Goal: Task Accomplishment & Management: Manage account settings

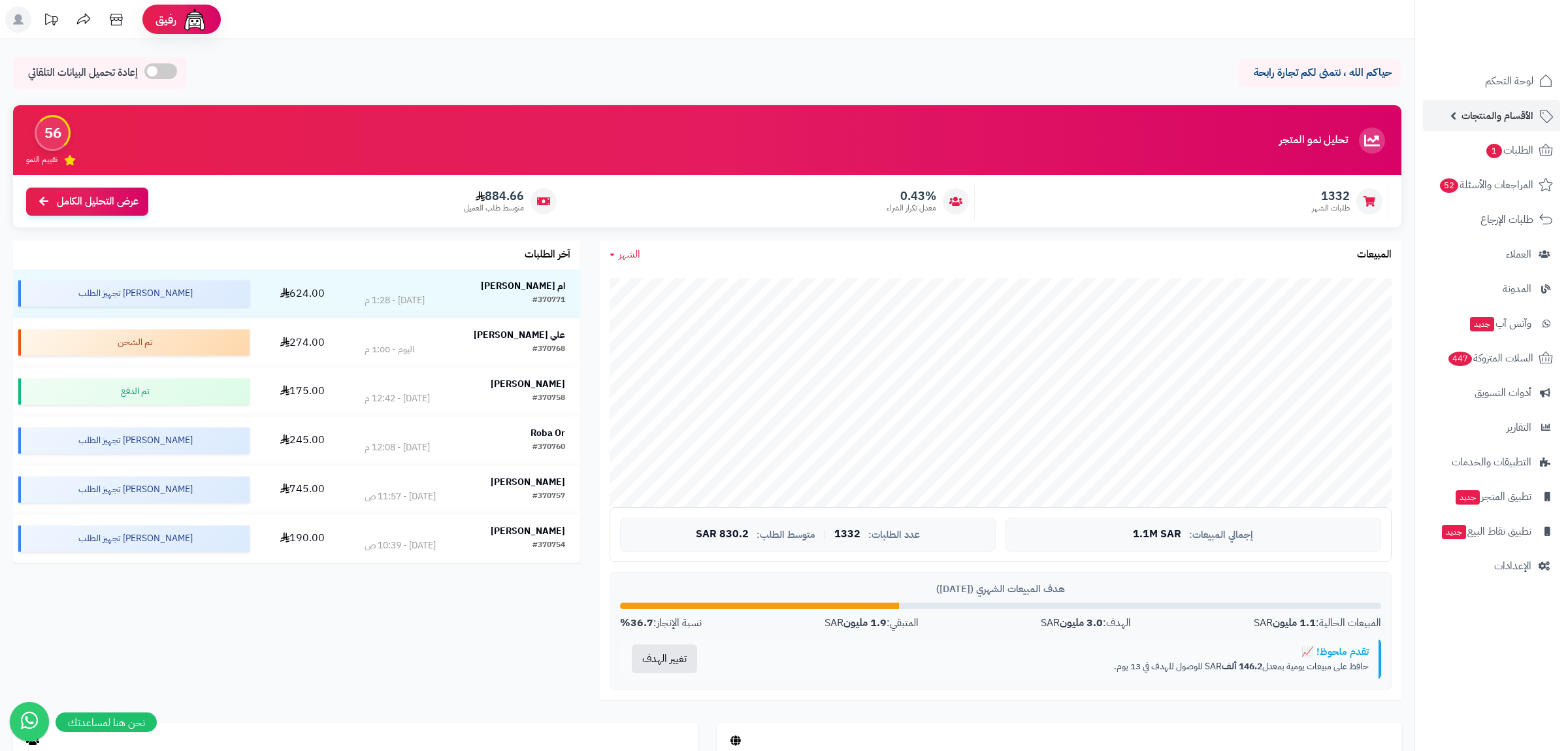
click at [1512, 104] on link "الأقسام والمنتجات" at bounding box center [1490, 116] width 137 height 31
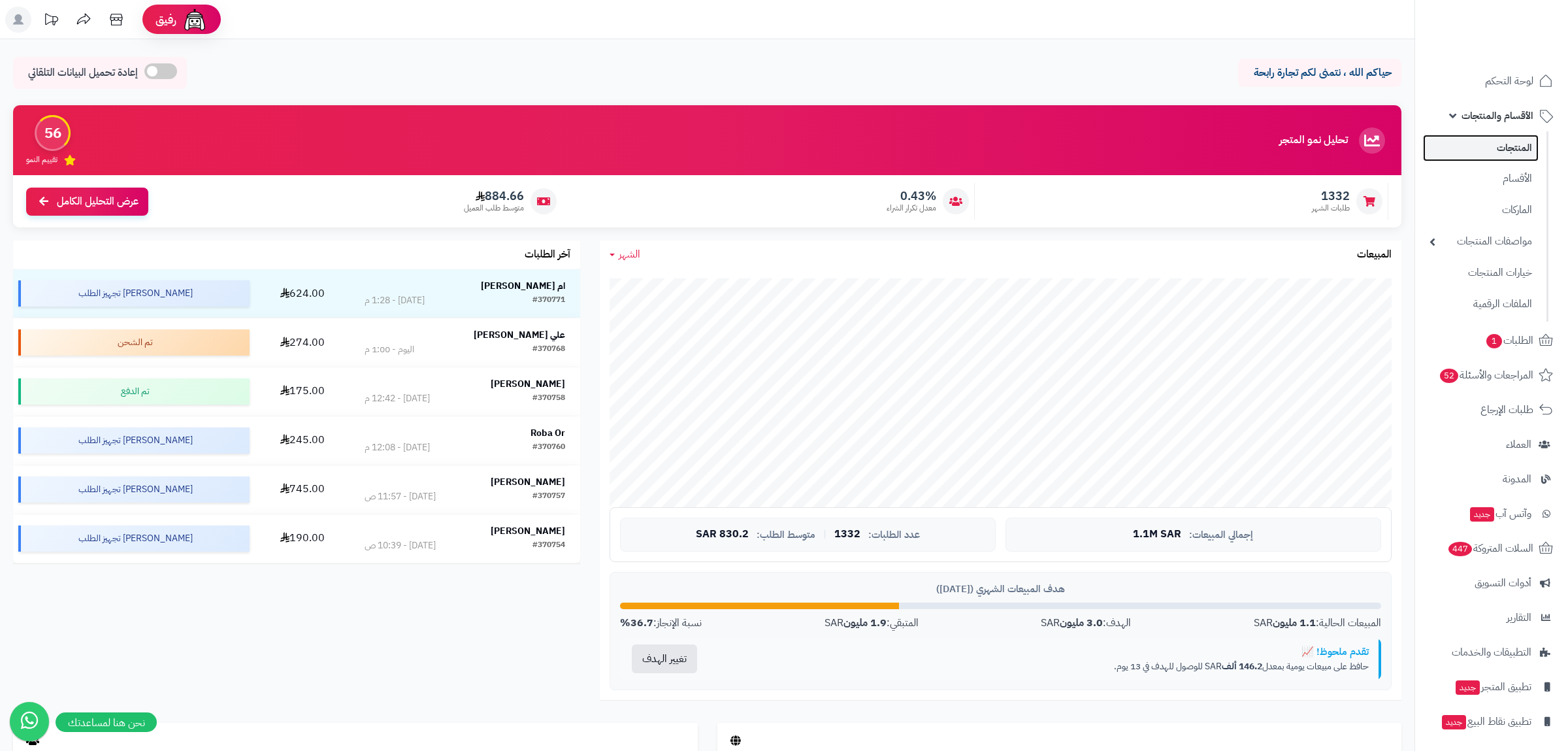
click at [1511, 157] on link "المنتجات" at bounding box center [1480, 148] width 116 height 27
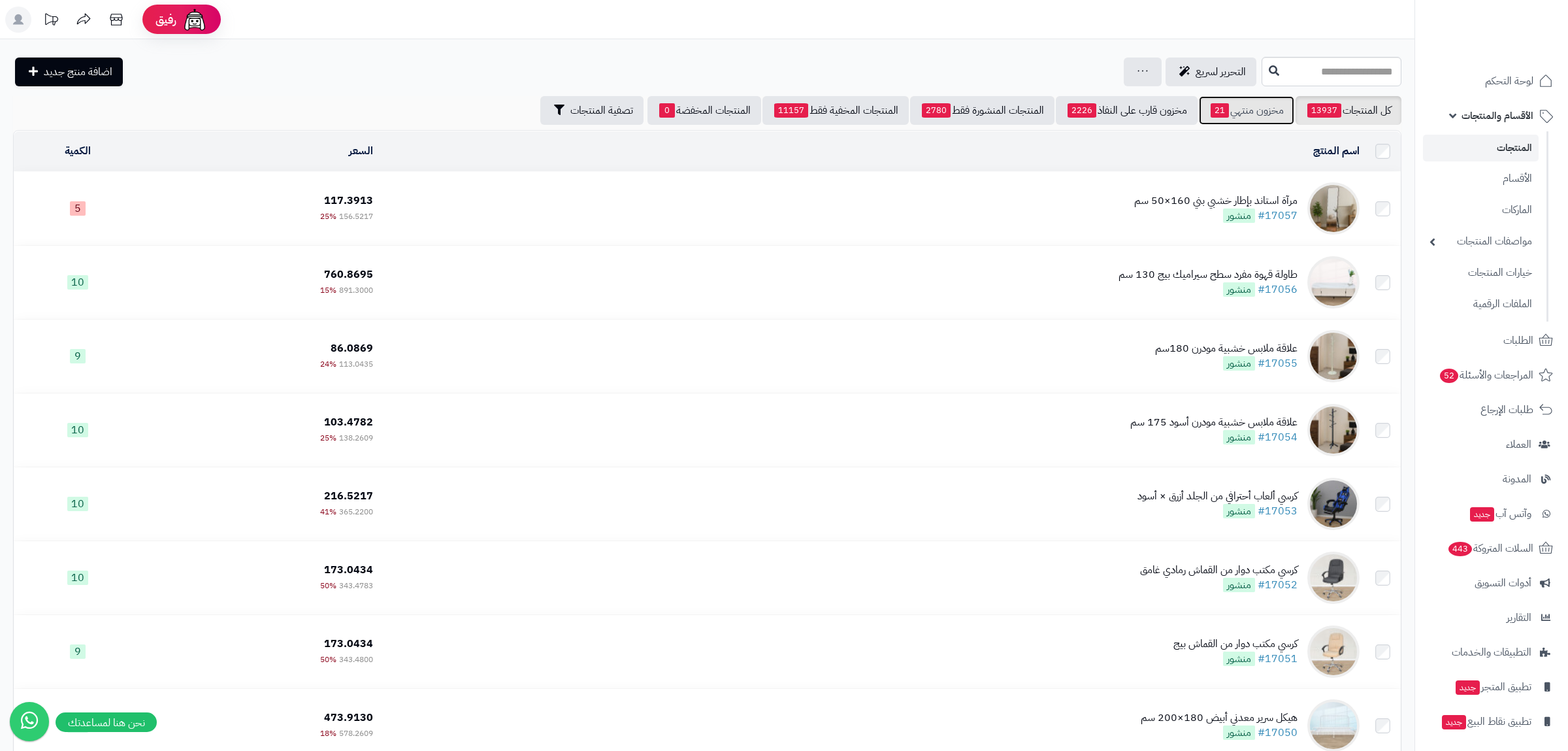
click at [1248, 106] on link "مخزون منتهي 21" at bounding box center [1246, 110] width 96 height 28
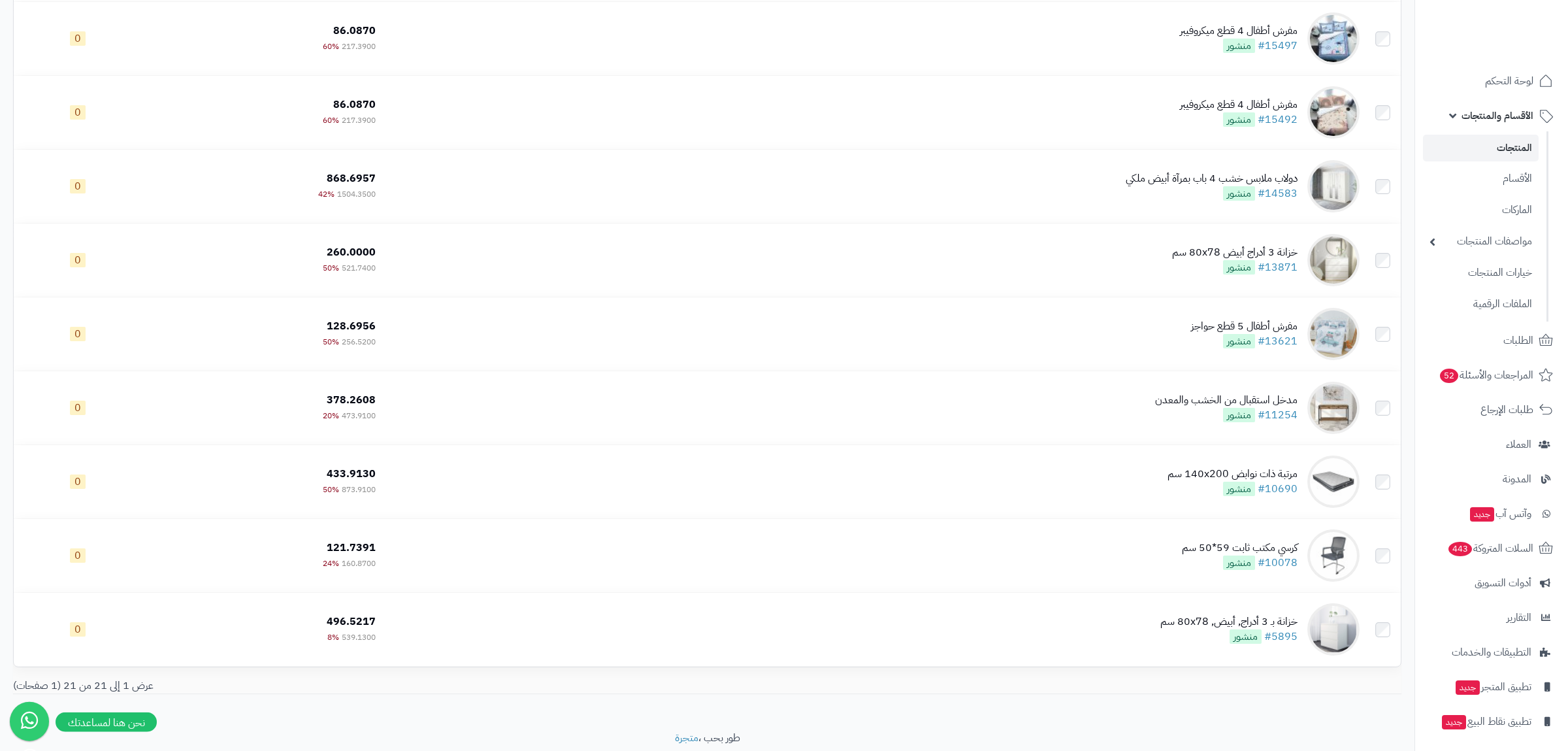
scroll to position [1082, 0]
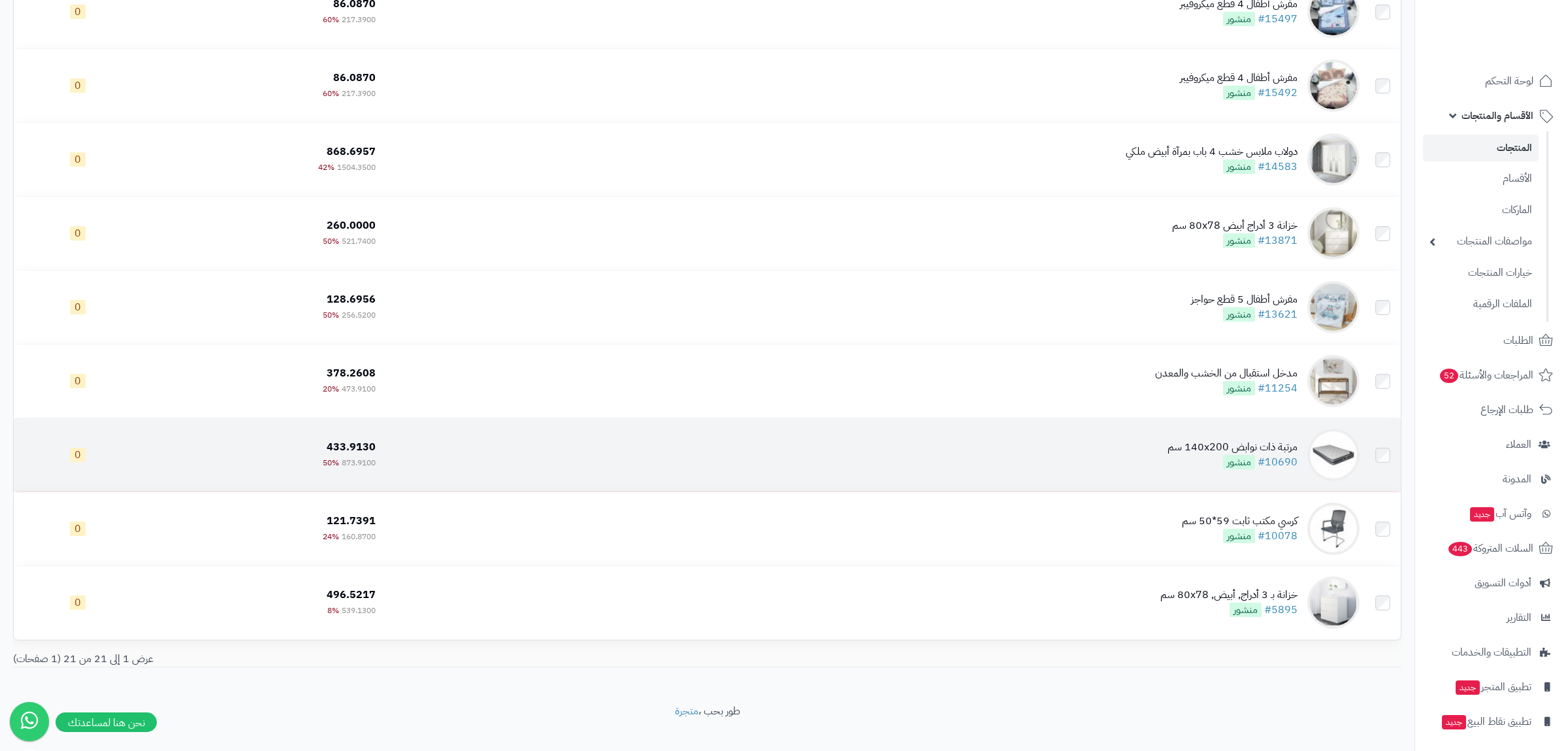
click at [1195, 455] on div "مرتبة ذات نوابض 140x200 سم" at bounding box center [1232, 447] width 130 height 15
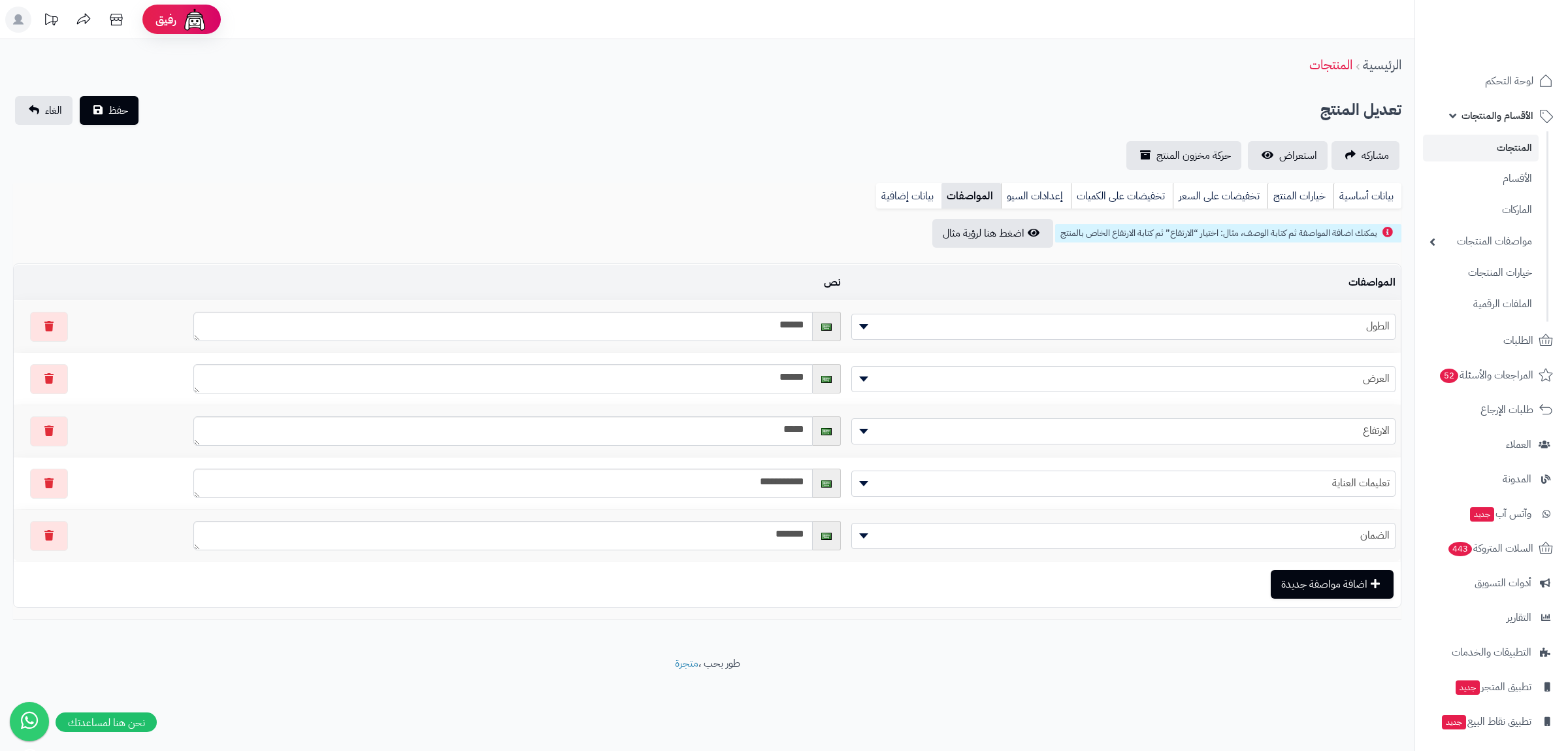
click at [915, 178] on div "**********" at bounding box center [707, 347] width 1415 height 617
click at [911, 190] on link "بيانات إضافية" at bounding box center [908, 196] width 65 height 27
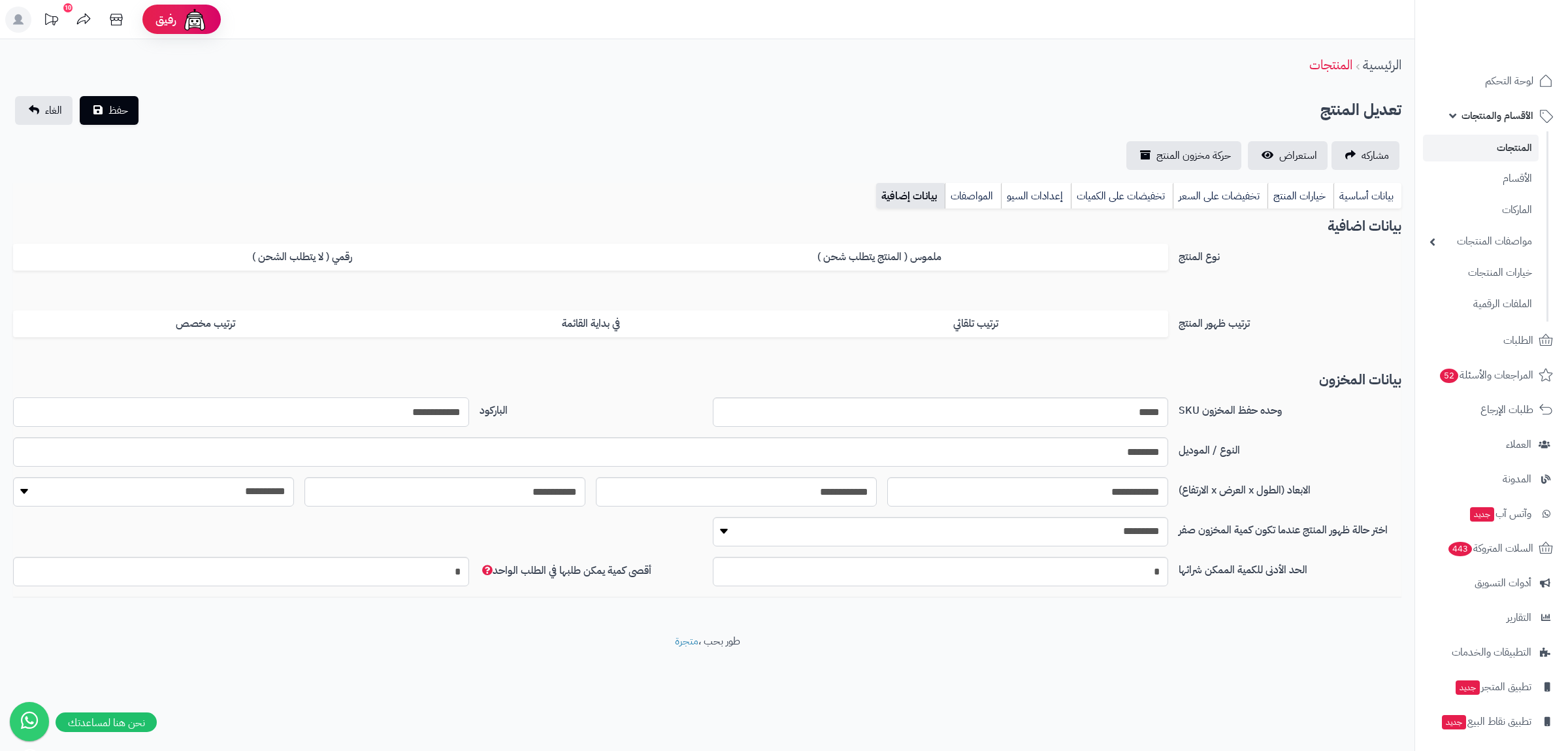
click at [420, 405] on input "**********" at bounding box center [241, 411] width 456 height 29
click at [1368, 193] on link "بيانات أساسية" at bounding box center [1367, 196] width 68 height 27
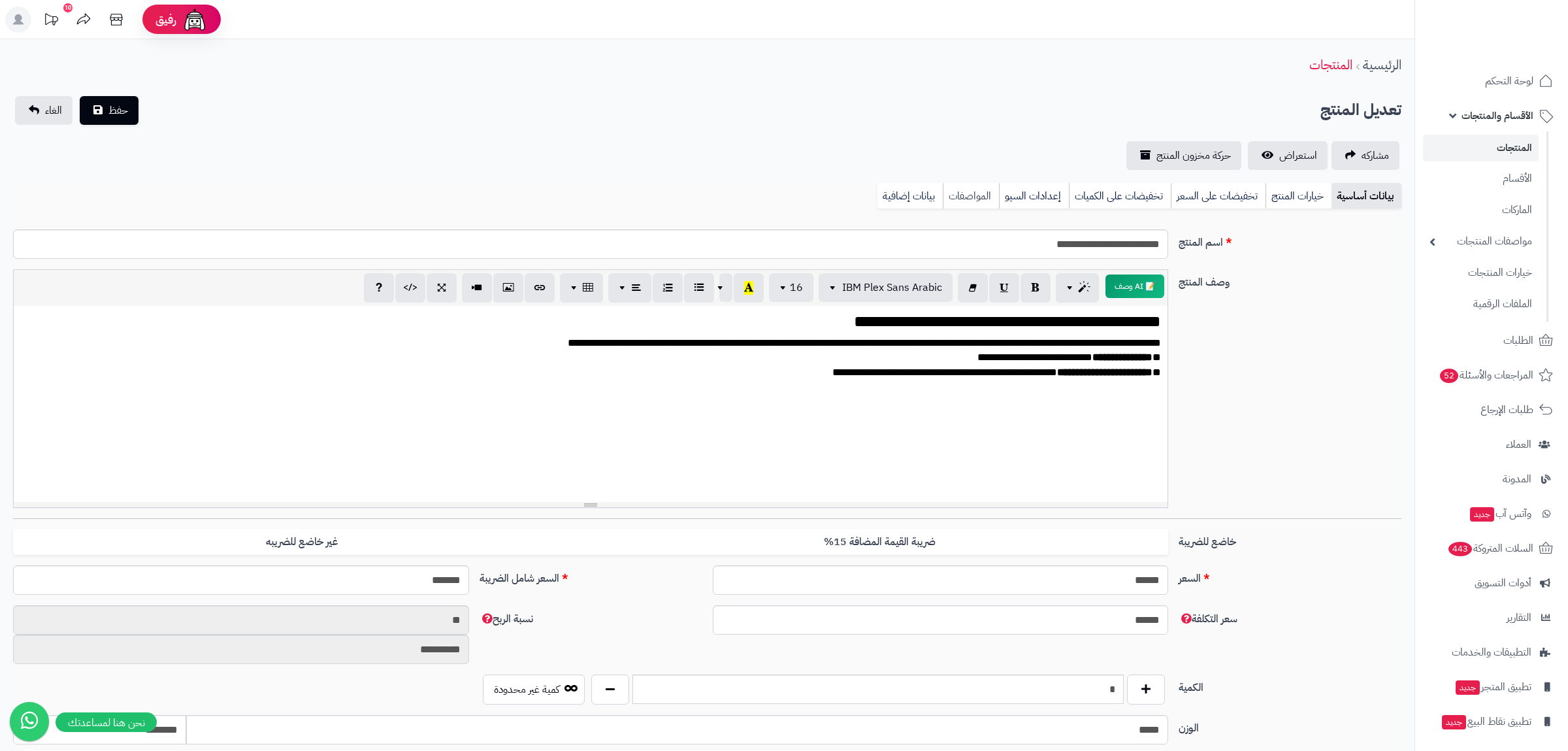
click at [977, 188] on link "المواصفات" at bounding box center [970, 196] width 56 height 27
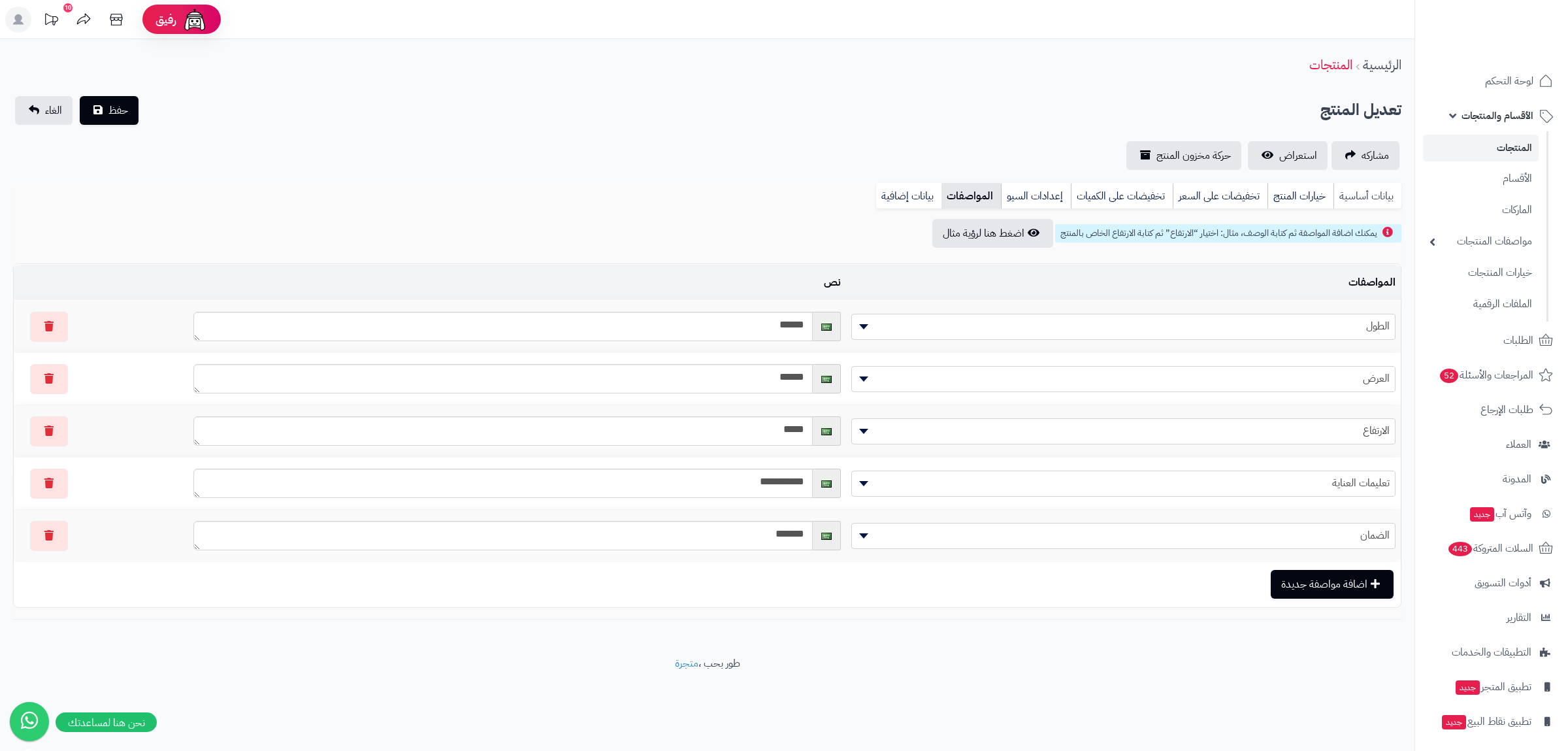
click at [1384, 192] on link "بيانات أساسية" at bounding box center [1367, 196] width 68 height 27
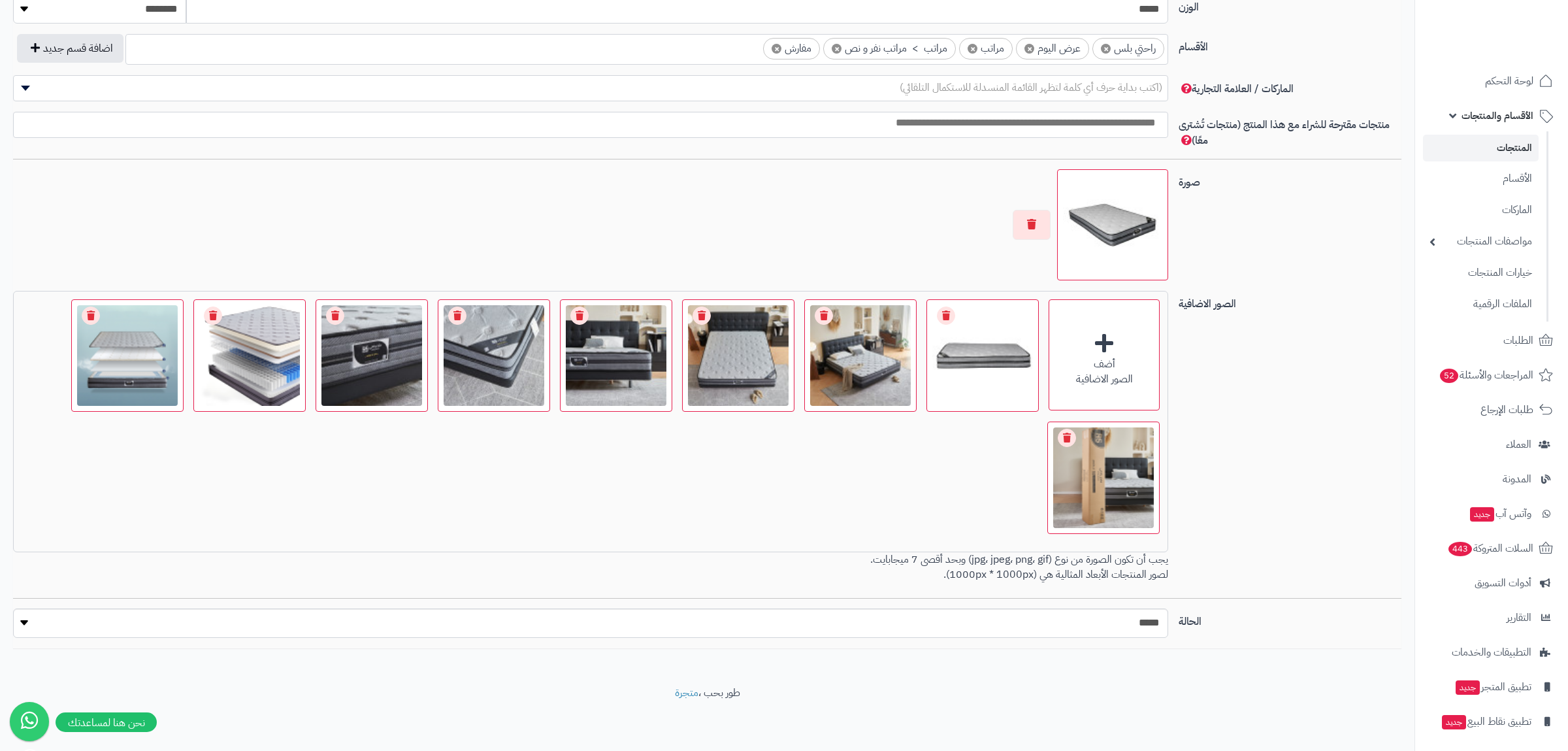
scroll to position [473, 0]
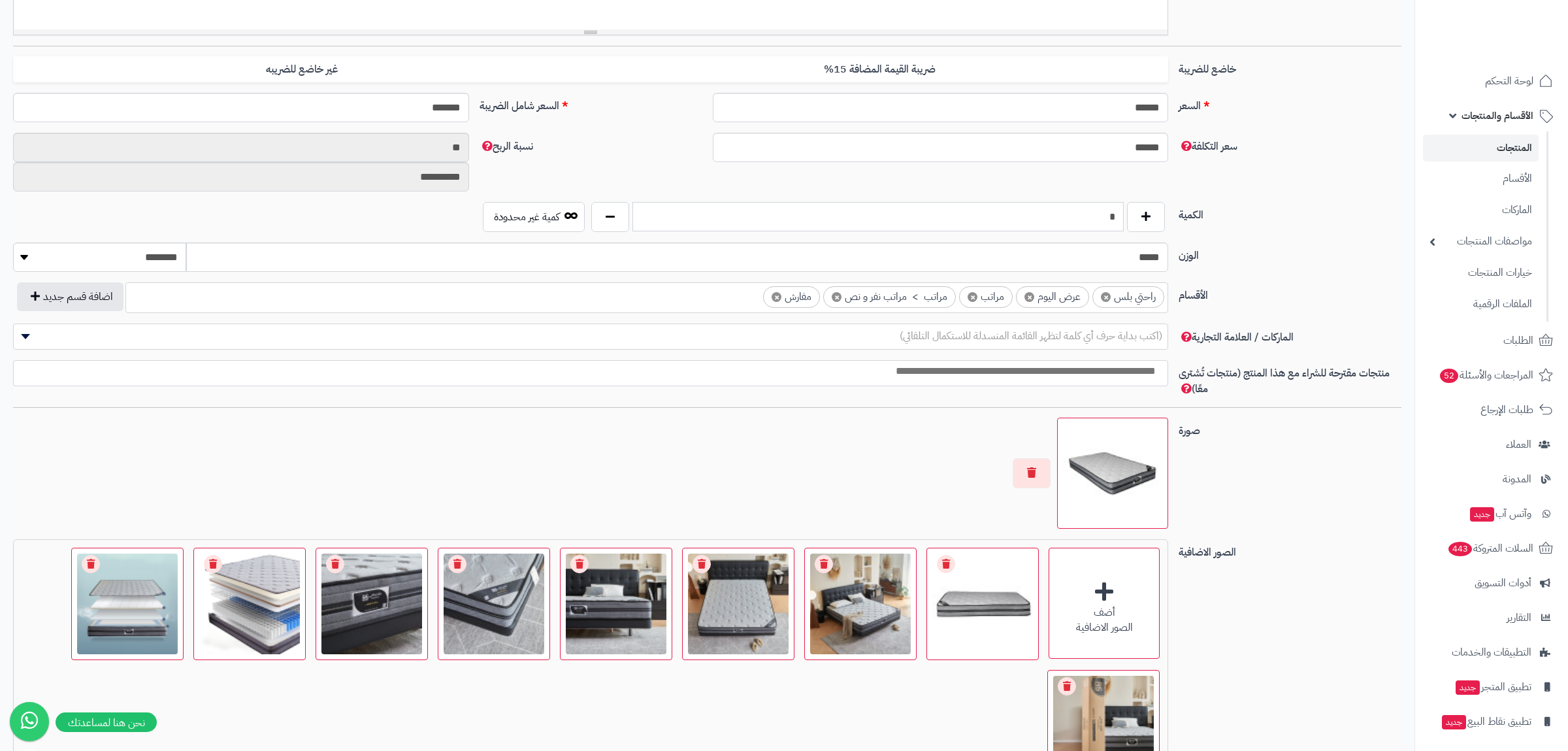
drag, startPoint x: 1096, startPoint y: 216, endPoint x: 1145, endPoint y: 216, distance: 49.0
click at [1124, 216] on input "*" at bounding box center [878, 216] width 491 height 29
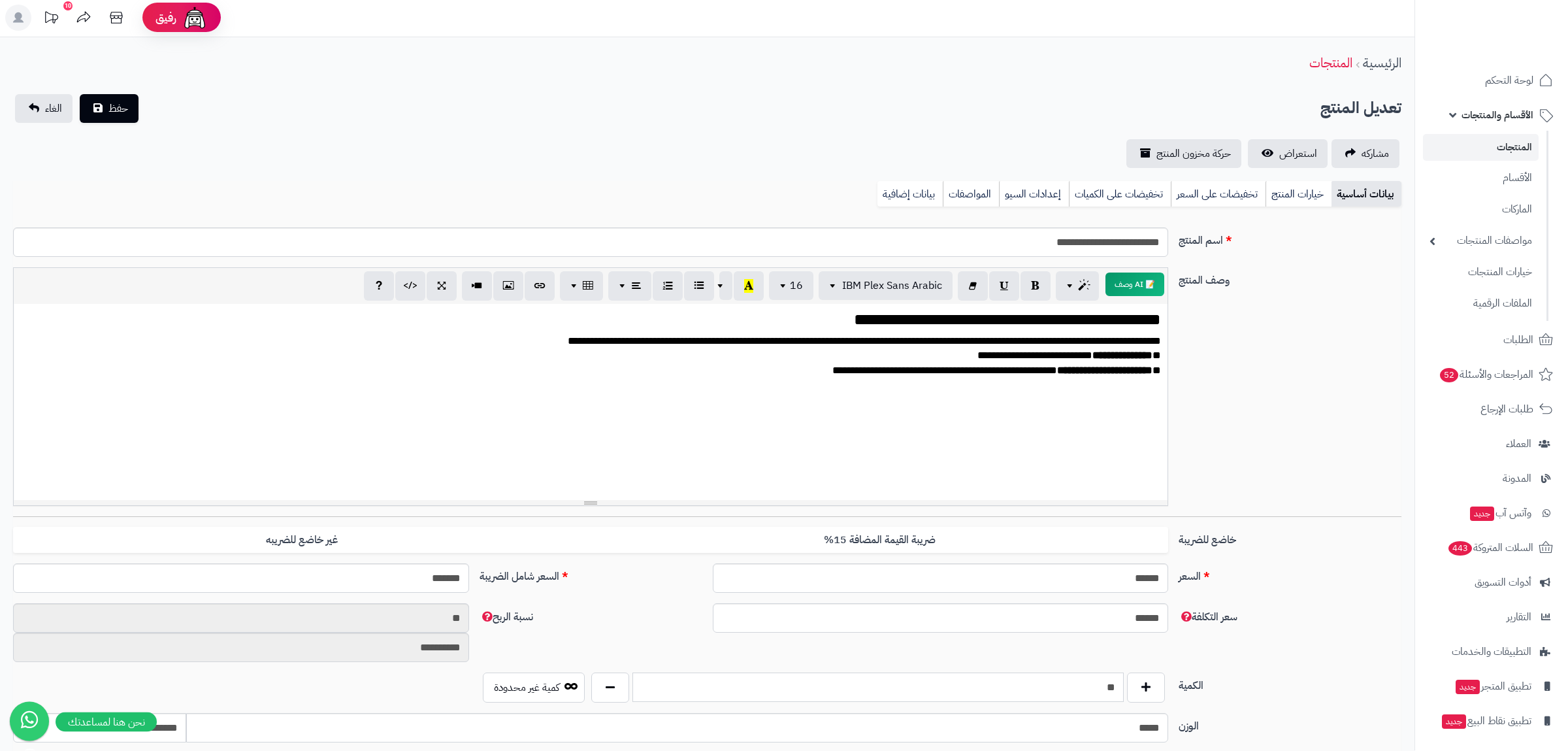
scroll to position [0, 0]
type input "**"
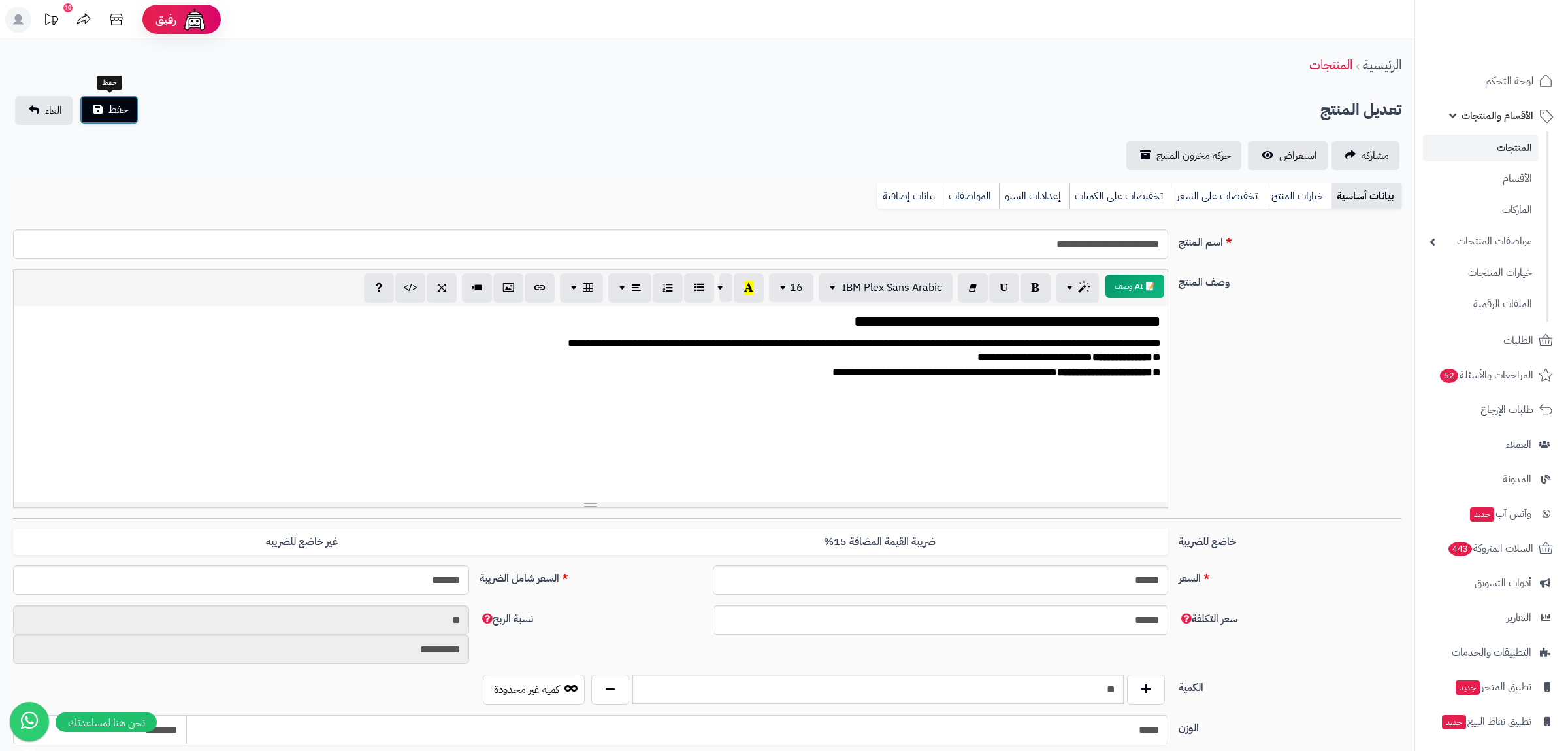
click at [116, 115] on span "حفظ" at bounding box center [118, 110] width 20 height 16
click at [116, 111] on span "حفظ" at bounding box center [118, 110] width 20 height 16
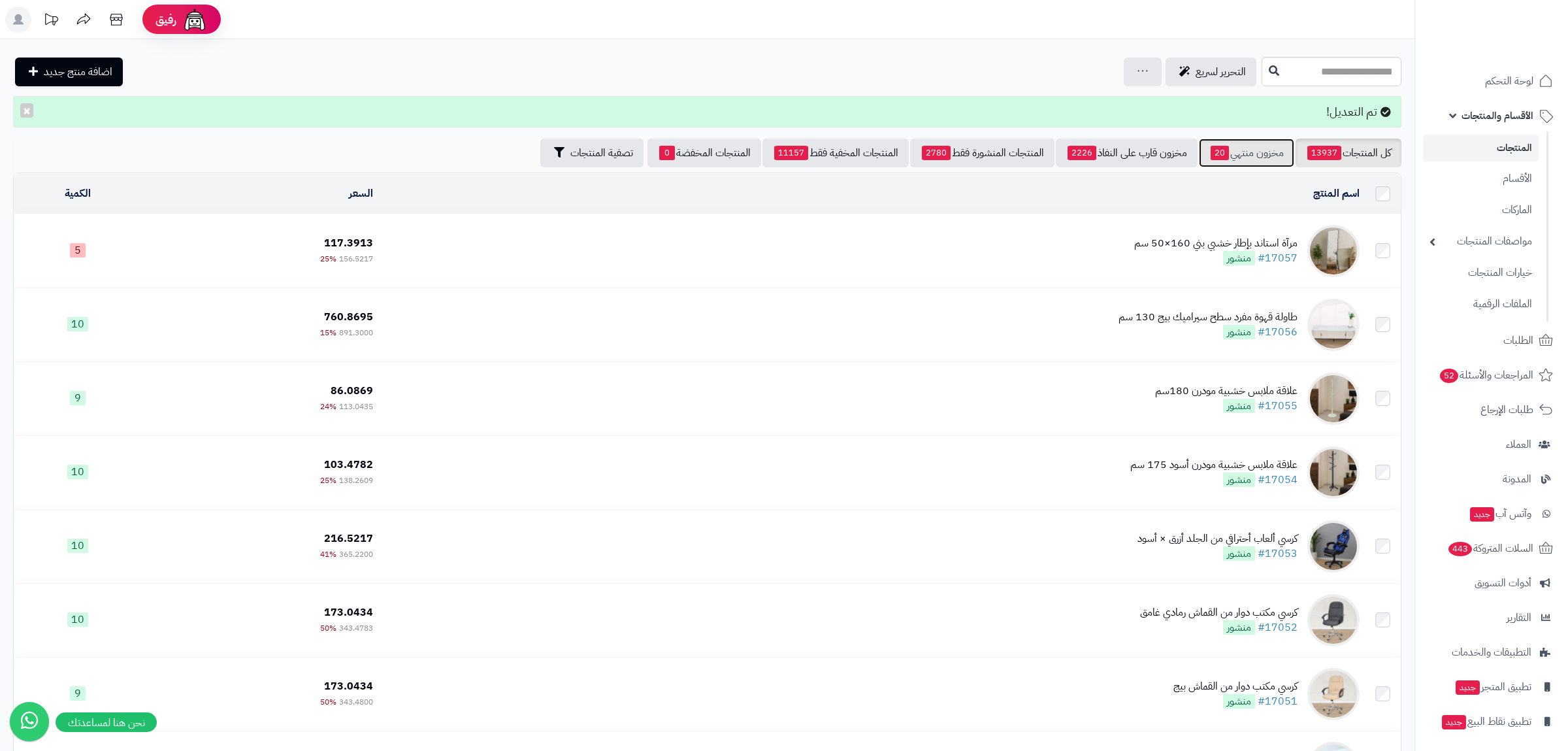
click at [1252, 153] on link "مخزون منتهي 20" at bounding box center [1246, 152] width 96 height 28
